Goal: Find contact information: Find contact information

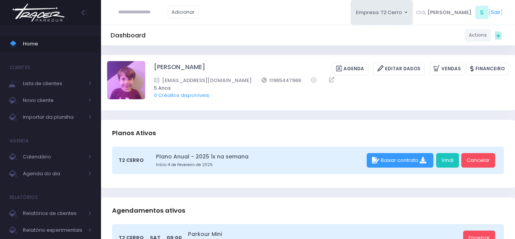
click at [42, 18] on img at bounding box center [39, 12] width 58 height 27
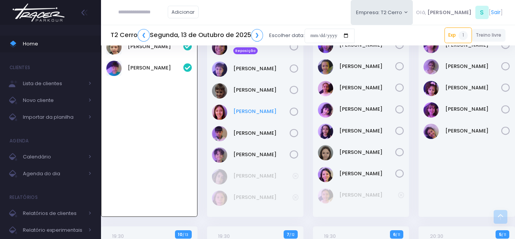
scroll to position [590, 0]
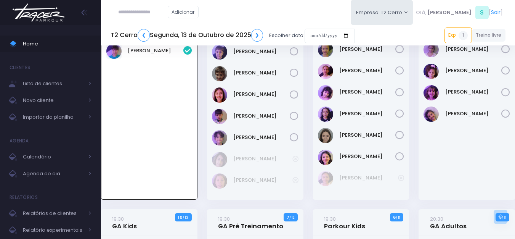
click at [293, 158] on icon at bounding box center [295, 158] width 6 height 6
click at [272, 160] on link "Benjamim Skromov" at bounding box center [261, 159] width 56 height 8
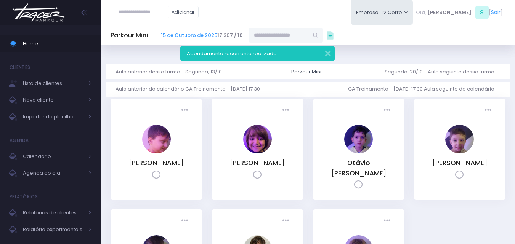
click at [37, 13] on img at bounding box center [39, 12] width 58 height 27
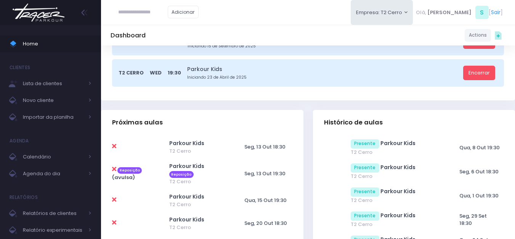
scroll to position [229, 0]
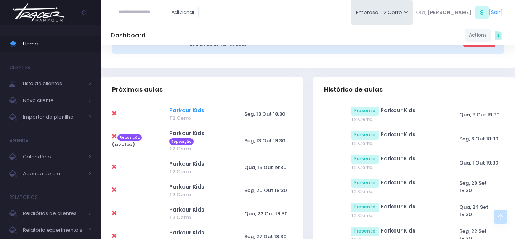
click at [182, 109] on link "Parkour Kids" at bounding box center [186, 110] width 35 height 8
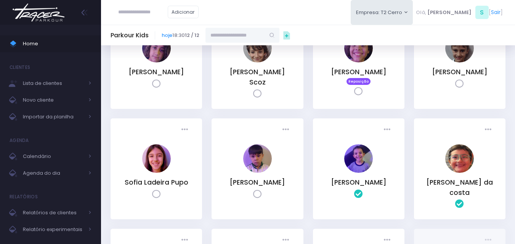
scroll to position [38, 0]
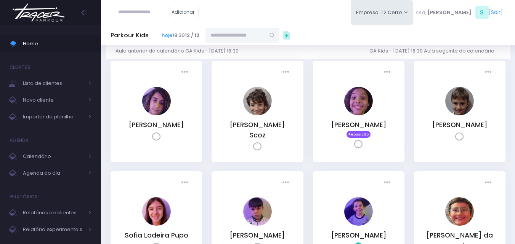
click at [159, 135] on icon at bounding box center [156, 137] width 9 height 9
click at [155, 122] on link "[PERSON_NAME]" at bounding box center [156, 124] width 56 height 9
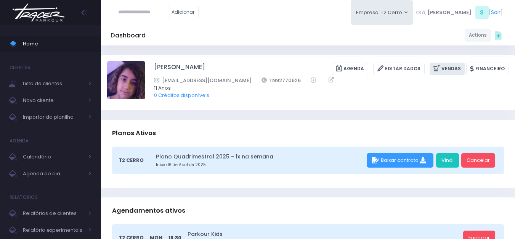
click at [465, 69] on link "Vendas" at bounding box center [446, 68] width 35 height 13
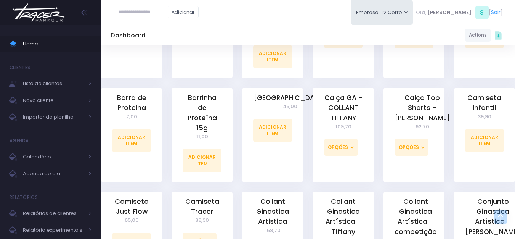
scroll to position [381, 0]
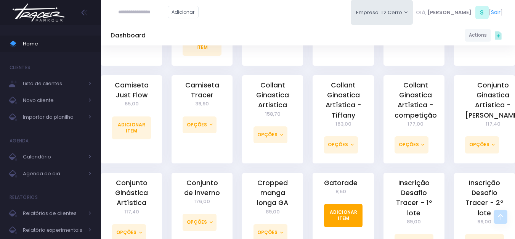
click at [359, 210] on link "Adicionar Item" at bounding box center [343, 214] width 39 height 23
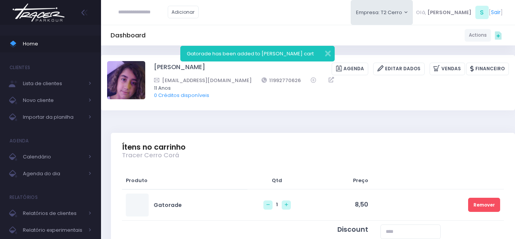
scroll to position [0, 2]
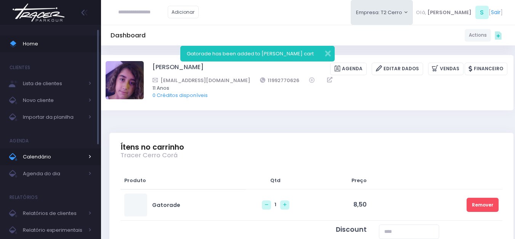
click at [35, 155] on span "Calendário" at bounding box center [53, 157] width 61 height 10
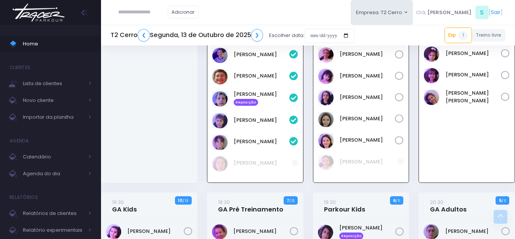
scroll to position [646, 0]
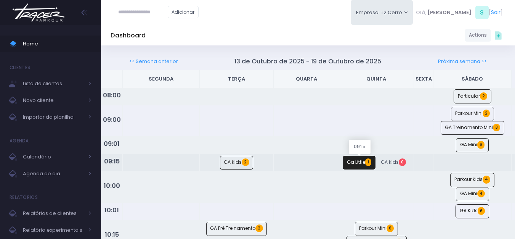
click at [350, 163] on link "Ga Little 1" at bounding box center [359, 162] width 33 height 14
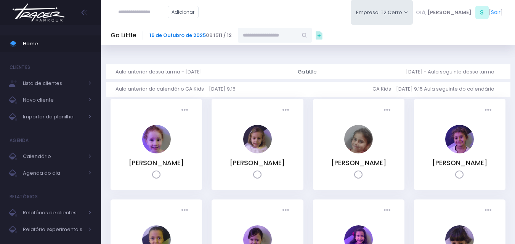
click at [162, 37] on link "16 de Outubro de 2025" at bounding box center [177, 35] width 56 height 7
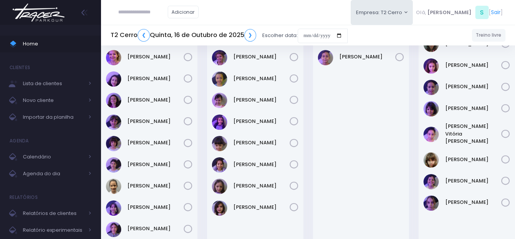
scroll to position [114, 0]
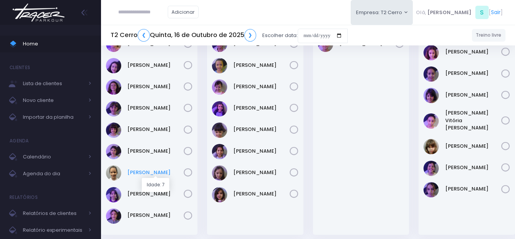
click at [150, 172] on link "Maya Viana" at bounding box center [155, 172] width 56 height 8
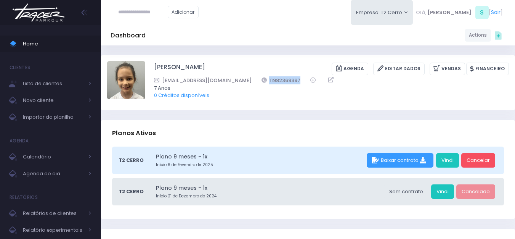
drag, startPoint x: 274, startPoint y: 77, endPoint x: 228, endPoint y: 79, distance: 46.1
click at [228, 79] on div "romdviana@gmail.com 11982369397" at bounding box center [326, 80] width 345 height 8
copy link "11982369397"
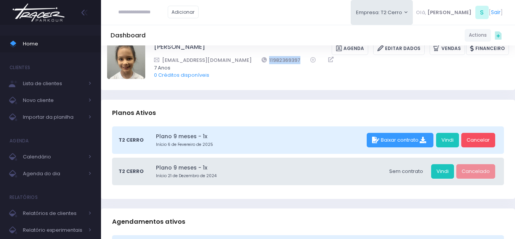
scroll to position [38, 0]
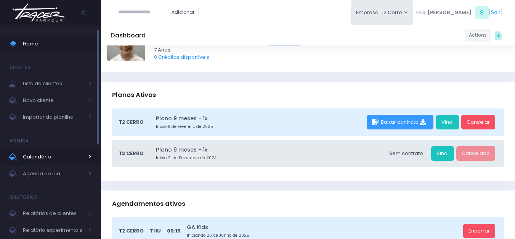
click at [24, 157] on span "Calendário" at bounding box center [53, 157] width 61 height 10
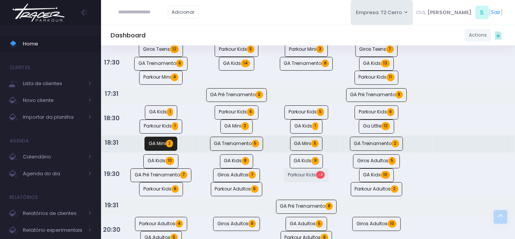
scroll to position [457, 0]
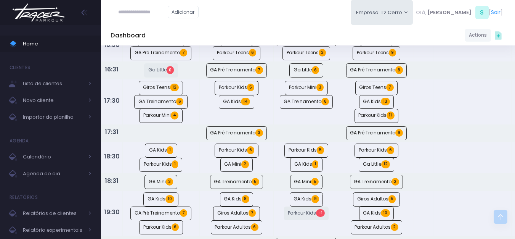
click at [25, 15] on img at bounding box center [39, 12] width 58 height 27
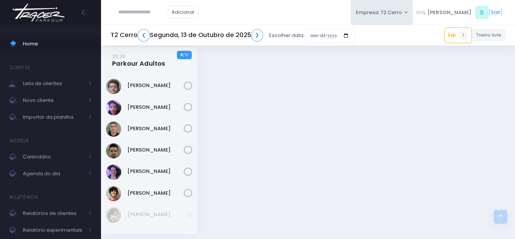
scroll to position [949, 0]
